Goal: Navigation & Orientation: Find specific page/section

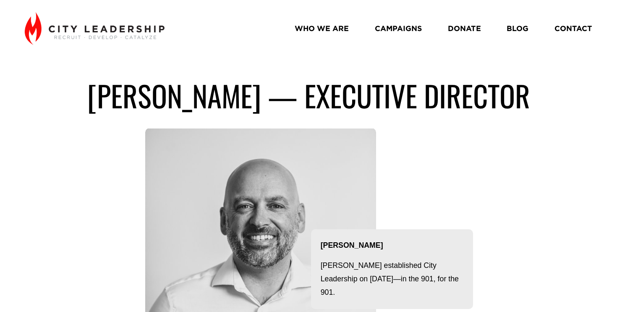
drag, startPoint x: 260, startPoint y: 187, endPoint x: 70, endPoint y: 327, distance: 236.2
drag, startPoint x: 214, startPoint y: 208, endPoint x: 111, endPoint y: 350, distance: 174.8
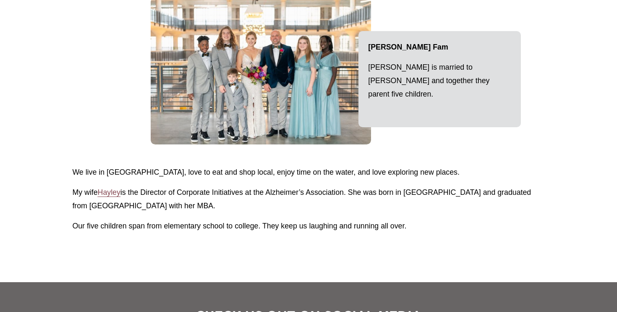
scroll to position [1112, 0]
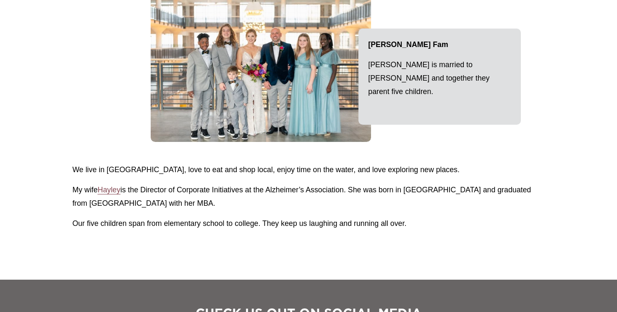
click at [288, 78] on div at bounding box center [261, 68] width 220 height 147
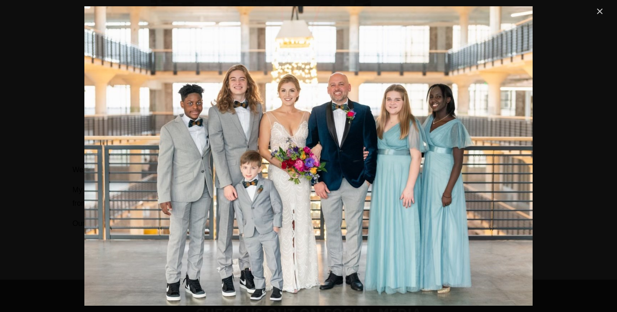
click at [3, 73] on div "Image" at bounding box center [308, 156] width 617 height 312
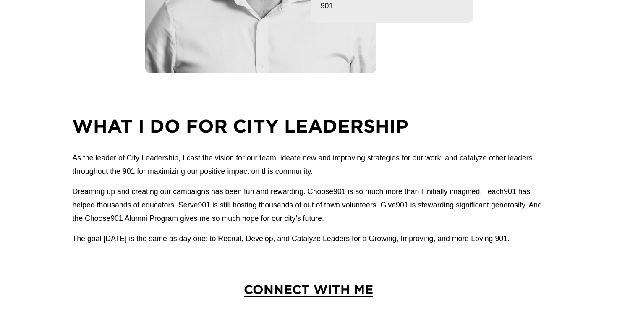
scroll to position [0, 0]
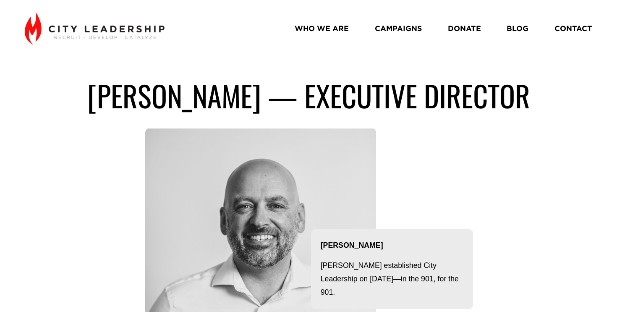
click at [344, 29] on link "WHO WE ARE" at bounding box center [321, 28] width 54 height 15
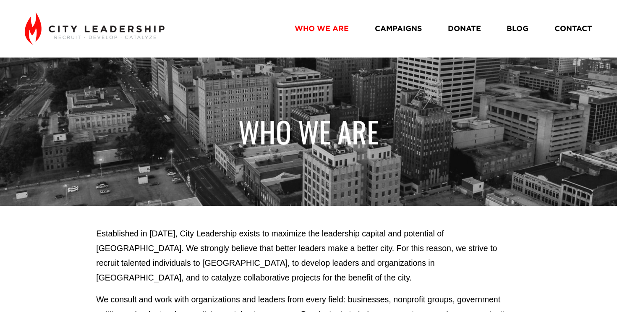
click at [412, 27] on link "CAMPAIGNS" at bounding box center [398, 28] width 47 height 15
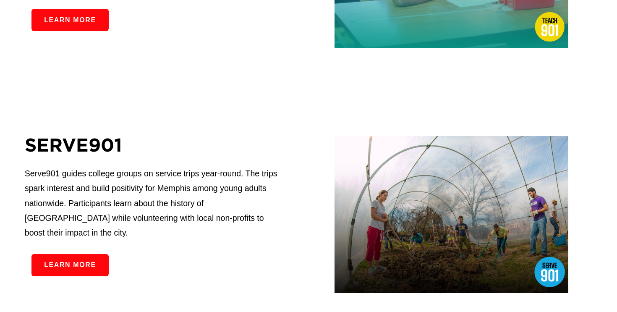
scroll to position [1074, 0]
